Goal: Information Seeking & Learning: Learn about a topic

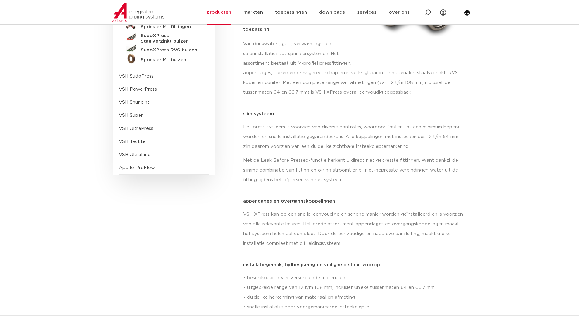
scroll to position [61, 0]
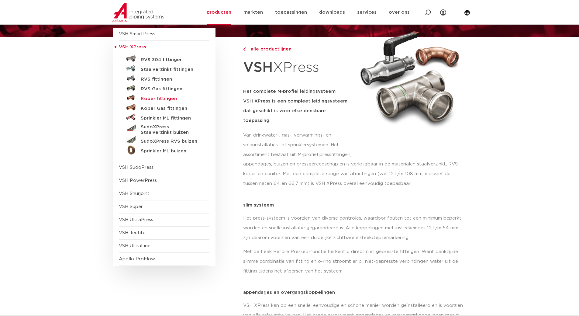
click at [155, 99] on h5 "Koper fittingen" at bounding box center [171, 98] width 60 height 5
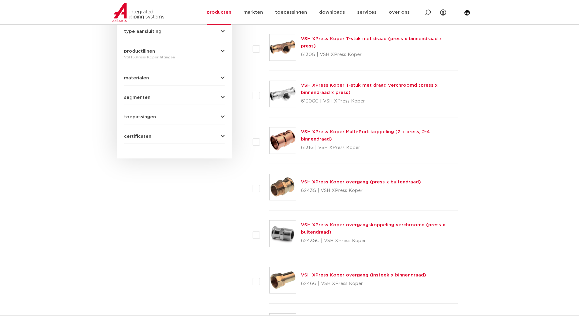
scroll to position [304, 0]
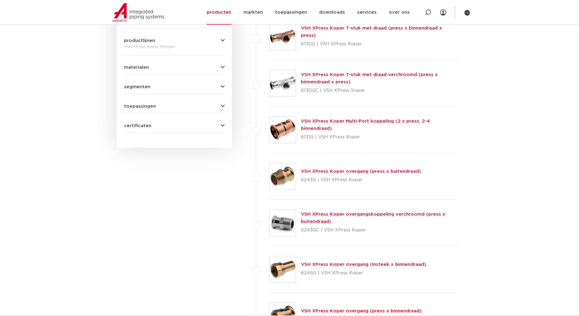
click at [398, 171] on link "VSH XPress Koper overgang (press x buitendraad)" at bounding box center [361, 171] width 120 height 5
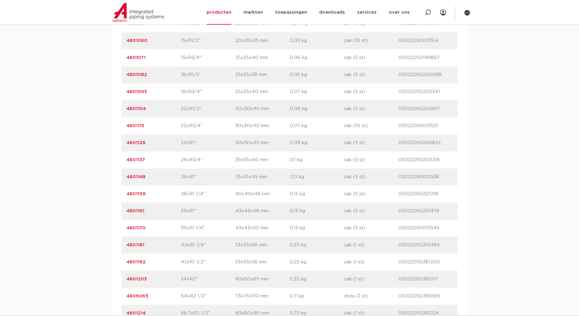
scroll to position [516, 0]
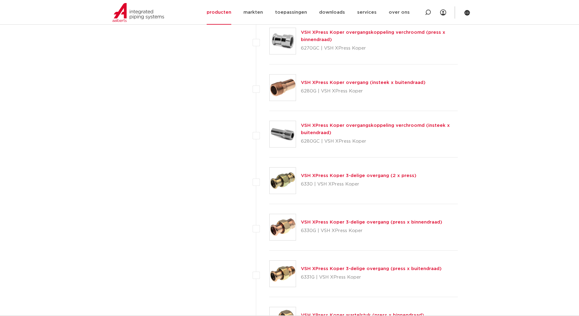
scroll to position [645, 0]
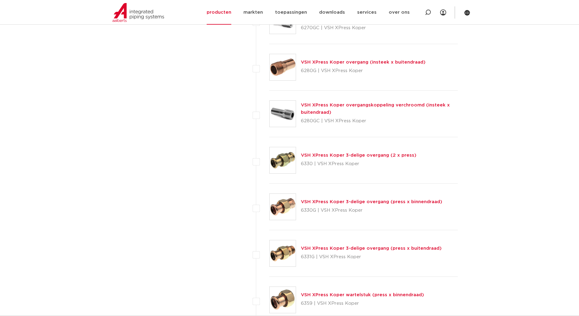
click at [404, 248] on link "VSH XPress Koper 3-delige overgang (press x buitendraad)" at bounding box center [371, 248] width 141 height 5
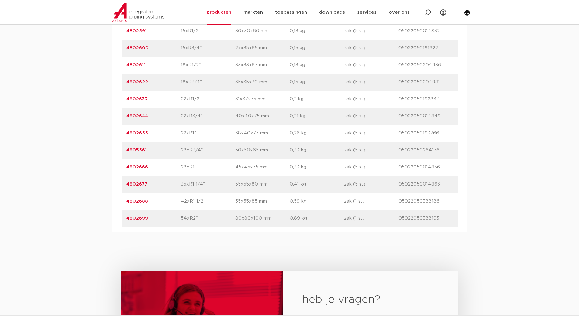
scroll to position [486, 0]
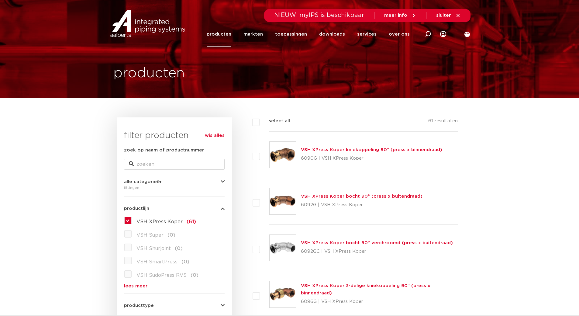
click at [134, 288] on form "zoek op naam of productnummer alle categorieën fittingen fittingen afsluiters b…" at bounding box center [174, 291] width 101 height 290
click at [136, 286] on link "lees meer" at bounding box center [174, 285] width 101 height 5
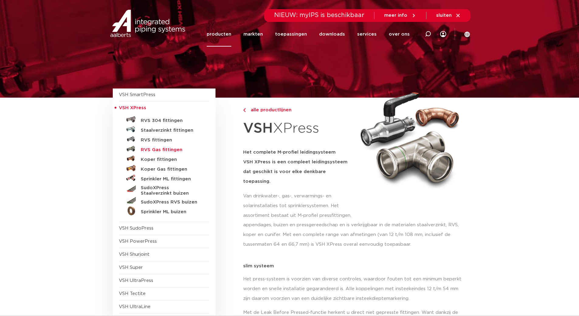
click at [162, 151] on h5 "RVS Gas fittingen" at bounding box center [171, 149] width 60 height 5
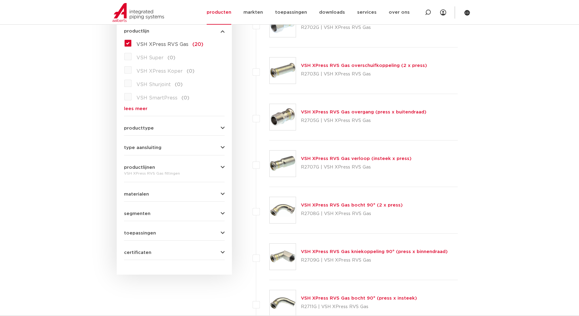
scroll to position [122, 0]
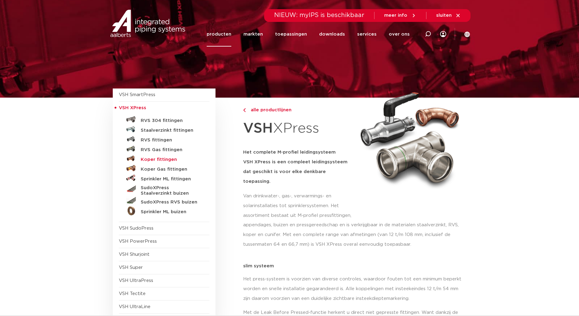
click at [161, 159] on h5 "Koper fittingen" at bounding box center [171, 159] width 60 height 5
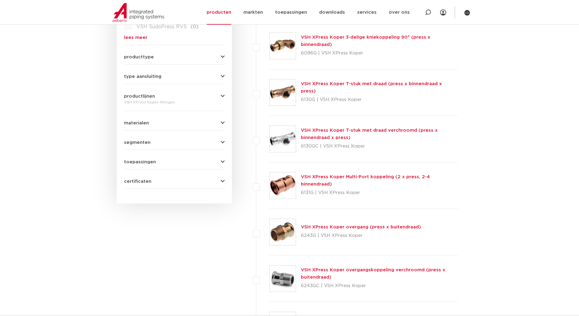
scroll to position [304, 0]
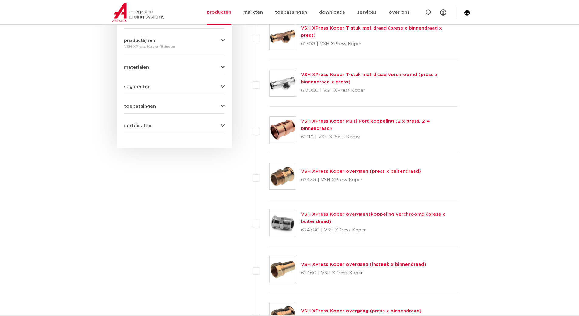
click at [394, 172] on link "VSH XPress Koper overgang (press x buitendraad)" at bounding box center [361, 171] width 120 height 5
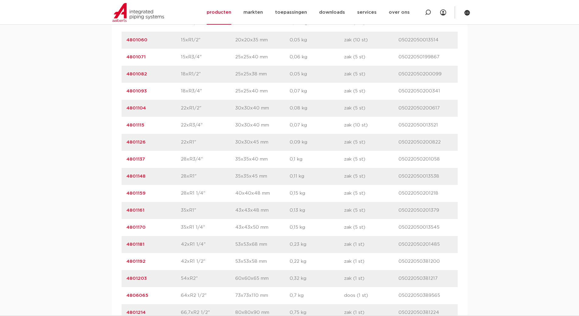
scroll to position [486, 0]
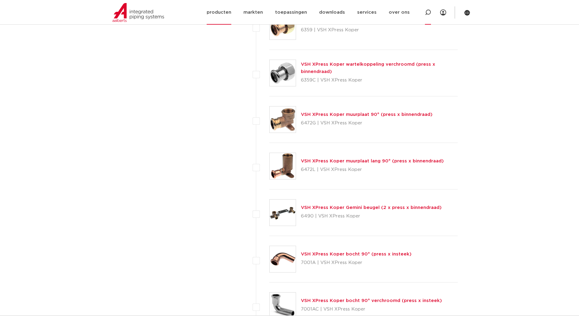
scroll to position [919, 0]
